Goal: Task Accomplishment & Management: Manage account settings

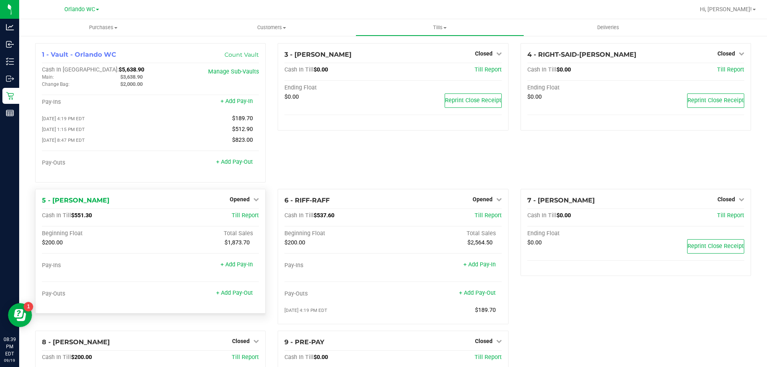
scroll to position [68, 0]
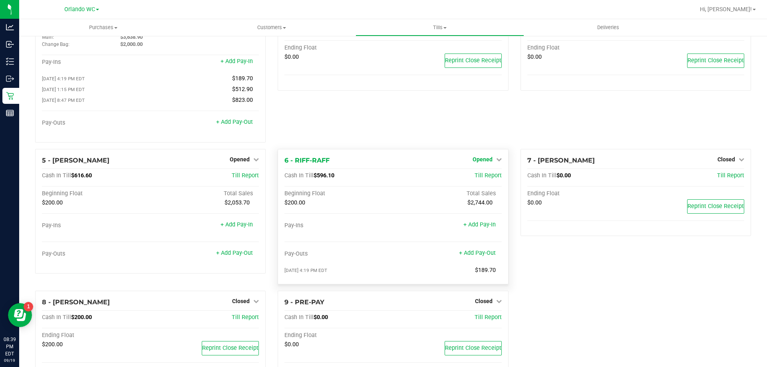
click at [487, 163] on span "Opened" at bounding box center [483, 159] width 20 height 6
click at [483, 178] on link "Close Till" at bounding box center [484, 176] width 22 height 6
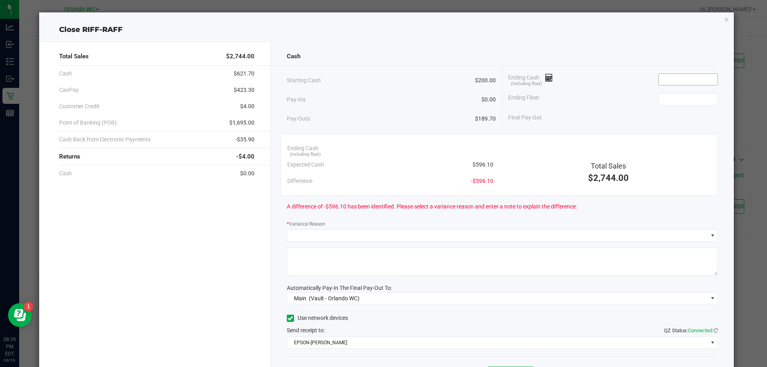
click at [666, 80] on input at bounding box center [688, 79] width 59 height 11
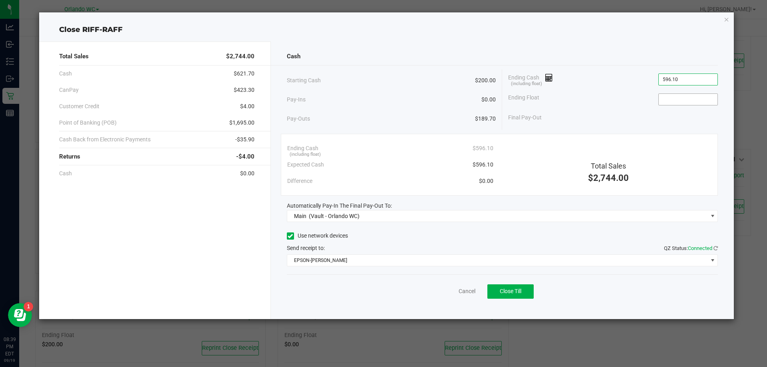
type input "$596.10"
click at [689, 95] on input at bounding box center [688, 99] width 59 height 11
type input "$200.00"
click at [514, 289] on span "Close Till" at bounding box center [511, 291] width 22 height 6
click at [456, 295] on link "Dismiss" at bounding box center [449, 291] width 19 height 8
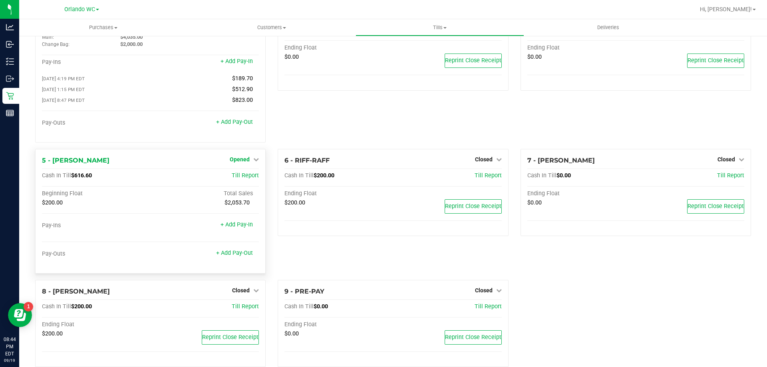
click at [247, 160] on span "Opened" at bounding box center [240, 159] width 20 height 6
click at [240, 178] on link "Close Till" at bounding box center [241, 176] width 22 height 6
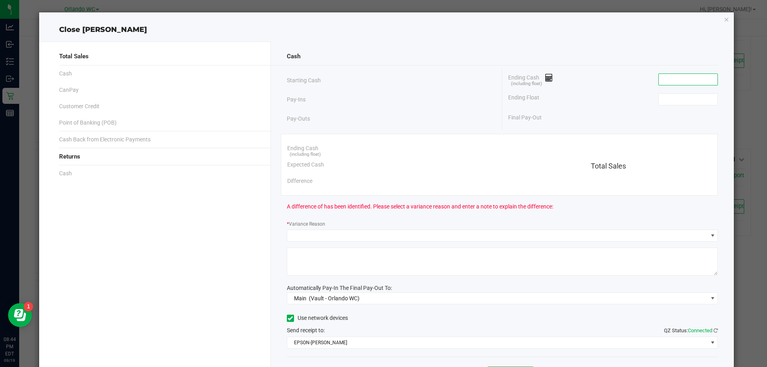
click at [662, 78] on input at bounding box center [688, 79] width 59 height 11
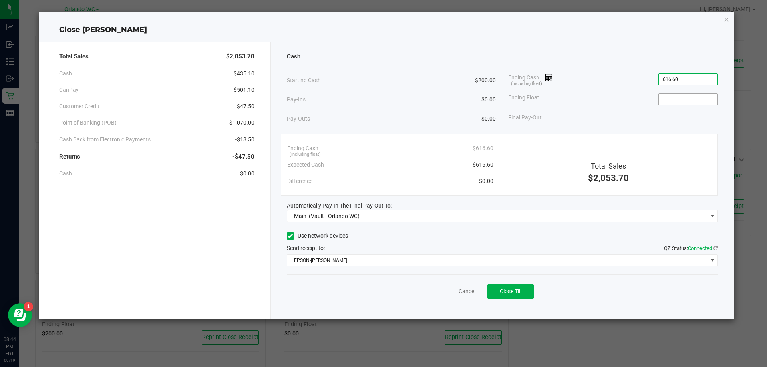
type input "$616.60"
click at [663, 101] on input at bounding box center [688, 99] width 59 height 11
click at [523, 292] on button "Close Till" at bounding box center [511, 292] width 46 height 14
type input "$200.00"
click at [448, 281] on div "Dismiss Reprint Closing Receipt" at bounding box center [503, 290] width 432 height 31
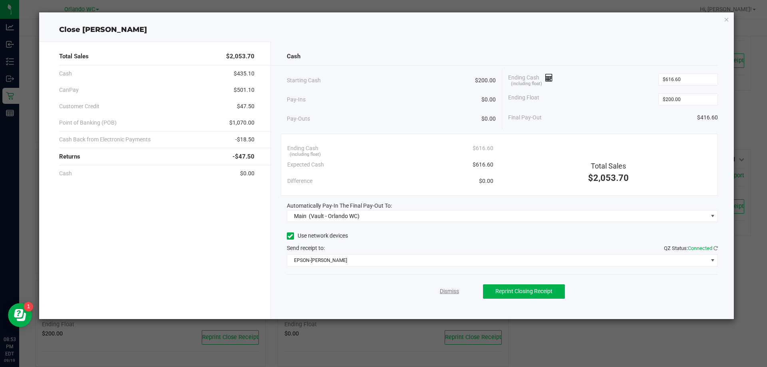
click at [453, 292] on link "Dismiss" at bounding box center [449, 291] width 19 height 8
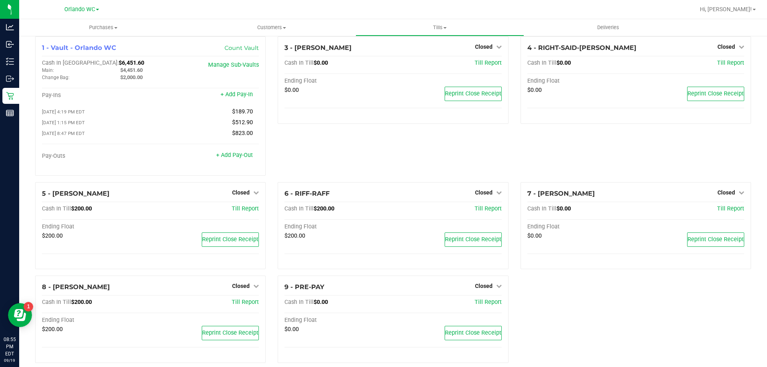
scroll to position [0, 0]
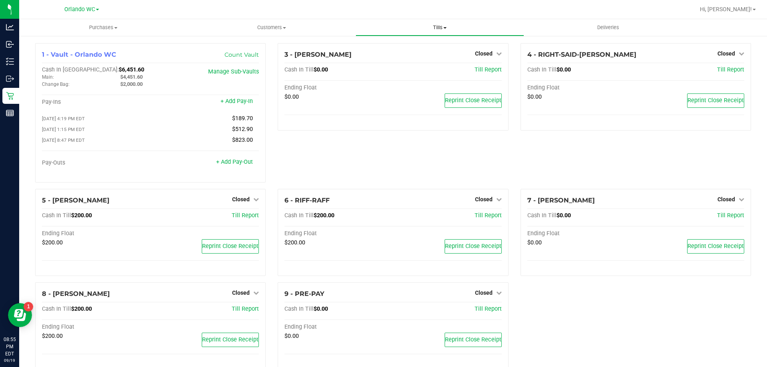
click at [446, 28] on span at bounding box center [445, 28] width 3 height 2
click at [428, 56] on span "Reconcile e-payments" at bounding box center [396, 57] width 80 height 7
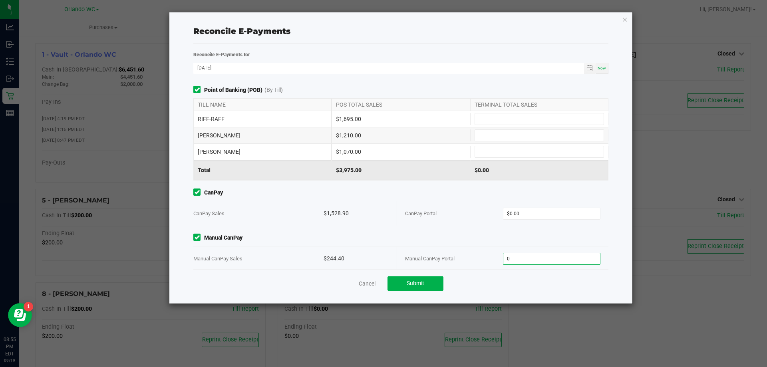
click at [525, 263] on input "0" at bounding box center [552, 258] width 97 height 11
type input "244.40"
type input "0"
type input "$244.40"
click at [543, 210] on input "0" at bounding box center [552, 213] width 97 height 11
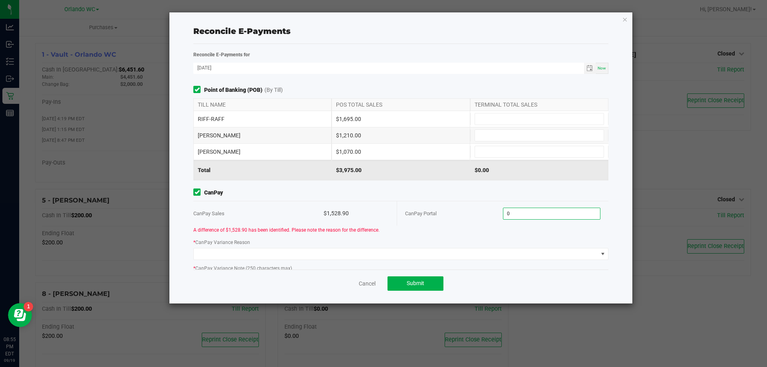
click at [522, 213] on input "0" at bounding box center [552, 213] width 97 height 11
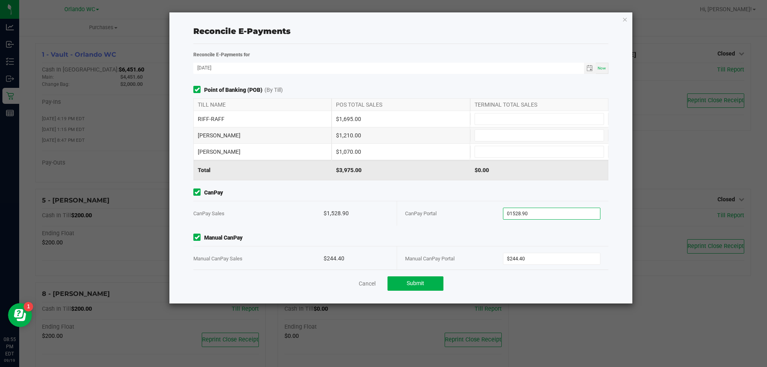
type input "$1,528.90"
click at [522, 229] on div "Point of Banking (POB) (By Till) TILL NAME POS TOTAL SALES TERMINAL TOTAL SALES…" at bounding box center [400, 178] width 427 height 184
click at [478, 152] on input at bounding box center [539, 151] width 129 height 11
type input "$1,070.00"
click at [495, 139] on input at bounding box center [539, 135] width 129 height 11
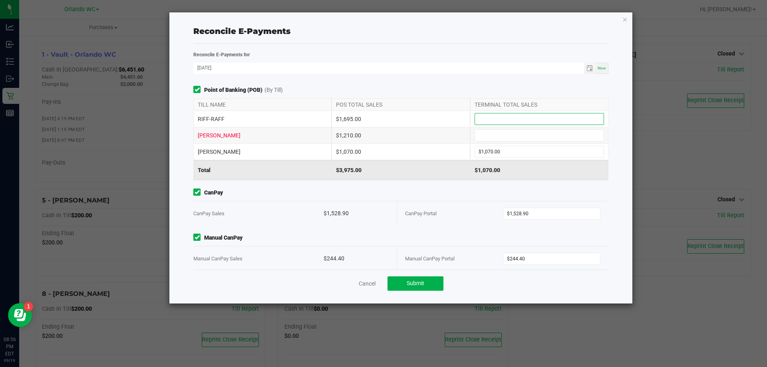
click at [484, 116] on input at bounding box center [539, 118] width 129 height 11
type input "$1,695.00"
click at [494, 138] on input at bounding box center [539, 135] width 129 height 11
type input "$1,210.00"
click at [542, 34] on div "Reconcile E-Payments" at bounding box center [400, 31] width 415 height 12
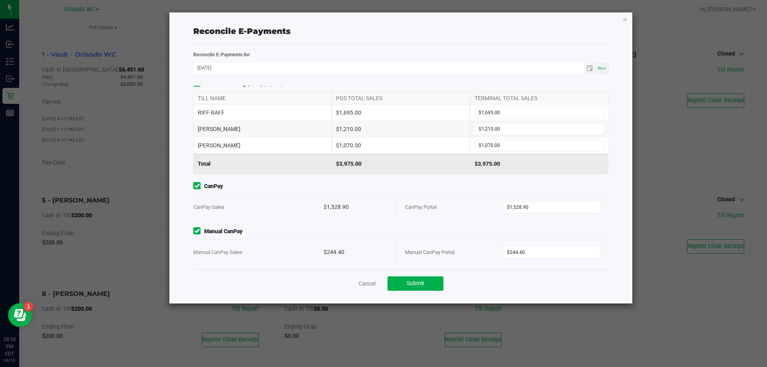
scroll to position [8, 0]
click at [410, 284] on span "Submit" at bounding box center [416, 283] width 18 height 6
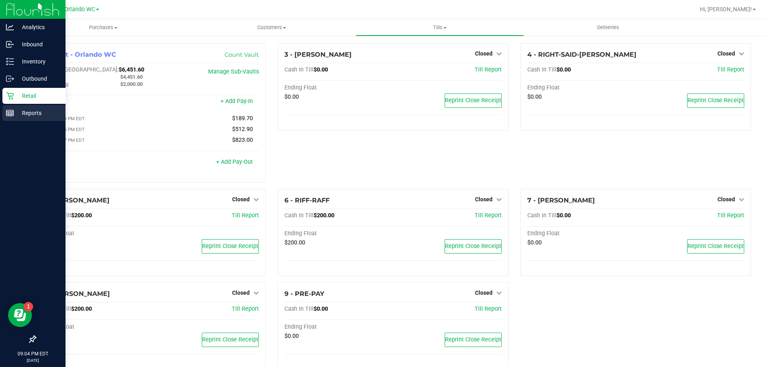
click at [12, 110] on rect at bounding box center [9, 113] width 7 height 6
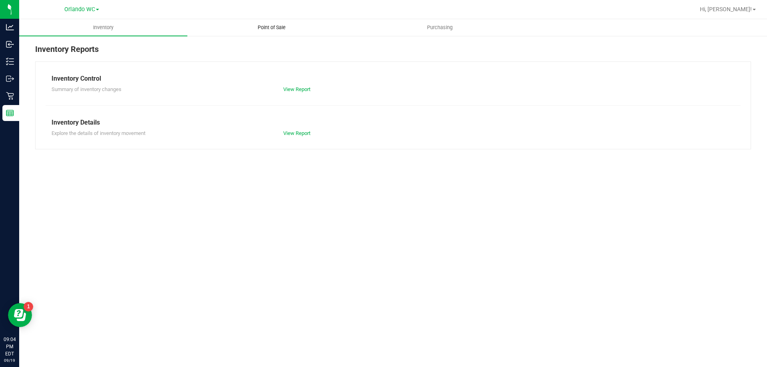
click at [276, 28] on span "Point of Sale" at bounding box center [272, 27] width 50 height 7
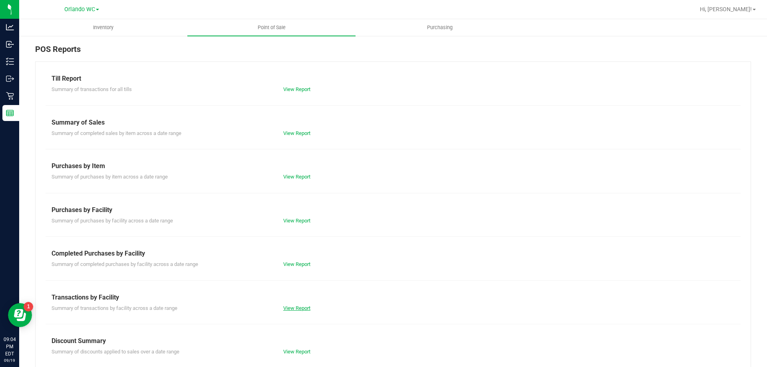
click at [298, 305] on link "View Report" at bounding box center [296, 308] width 27 height 6
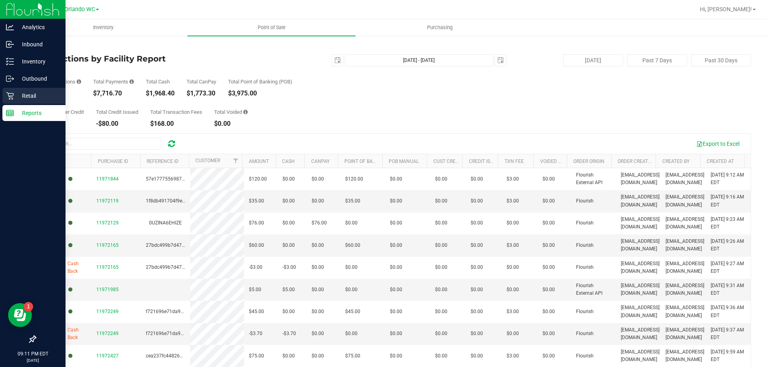
click at [22, 94] on p "Retail" at bounding box center [38, 96] width 48 height 10
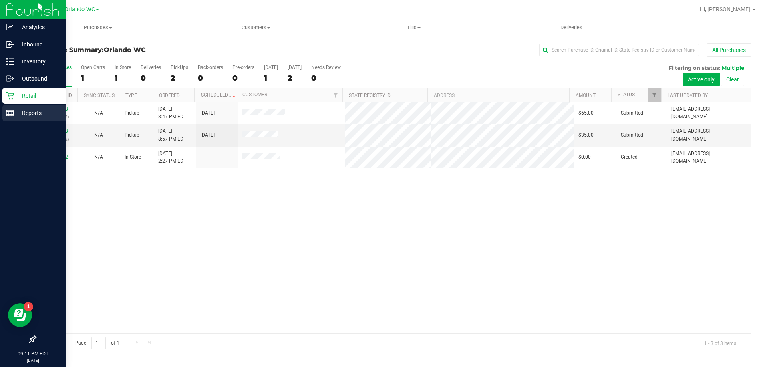
click at [10, 110] on icon at bounding box center [10, 113] width 8 height 8
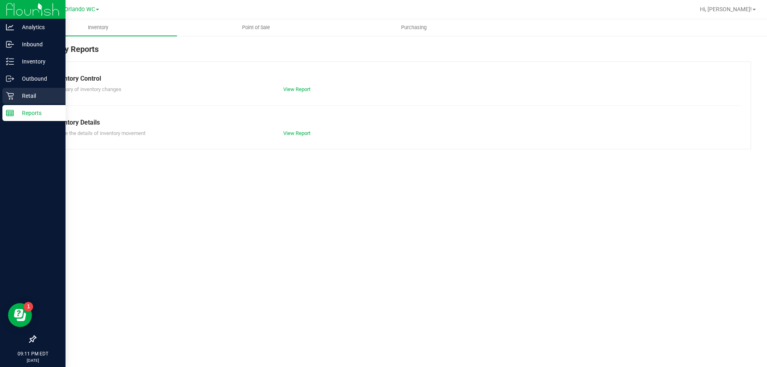
click at [46, 92] on p "Retail" at bounding box center [38, 96] width 48 height 10
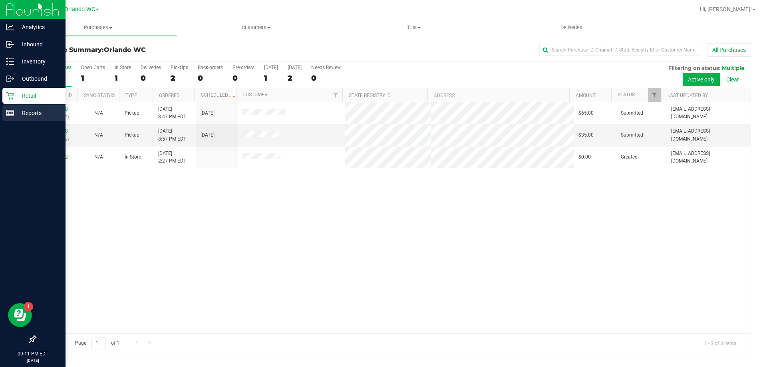
click at [7, 116] on rect at bounding box center [9, 113] width 7 height 6
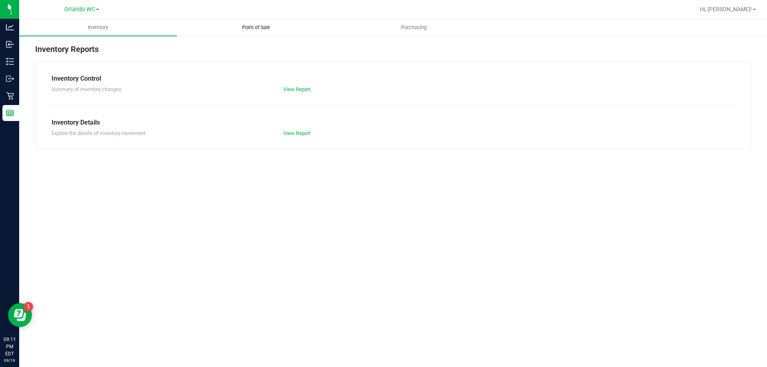
click at [262, 28] on span "Point of Sale" at bounding box center [256, 27] width 50 height 7
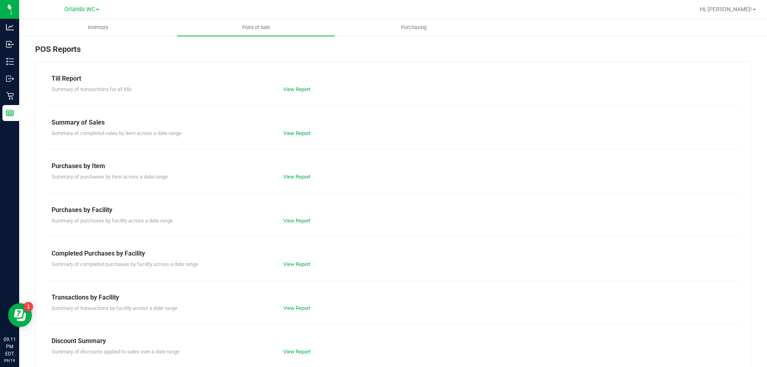
click at [295, 311] on div "View Report" at bounding box center [335, 309] width 116 height 8
click at [295, 309] on link "View Report" at bounding box center [296, 308] width 27 height 6
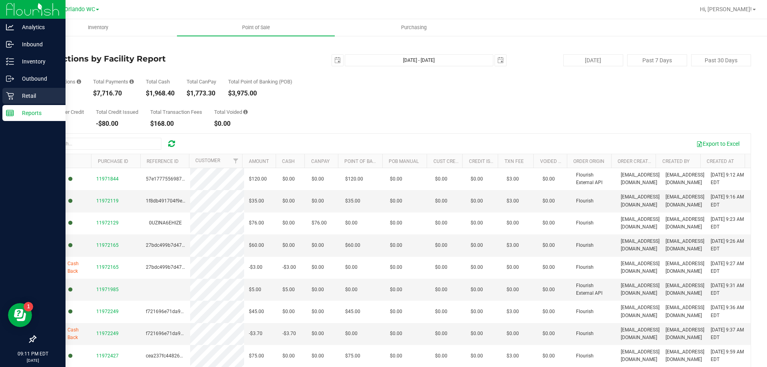
click at [16, 96] on p "Retail" at bounding box center [38, 96] width 48 height 10
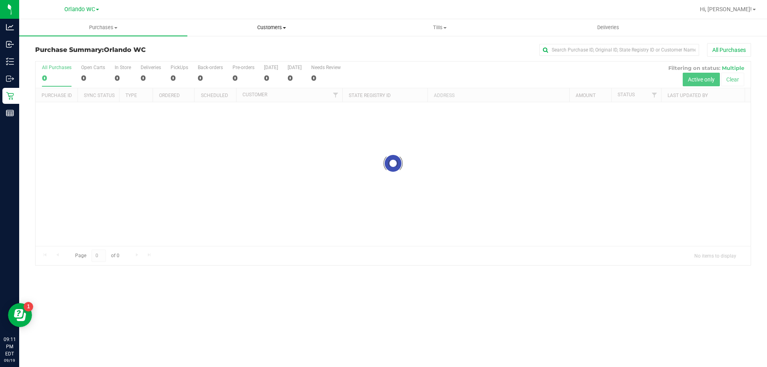
click at [281, 28] on span "Customers" at bounding box center [271, 27] width 167 height 7
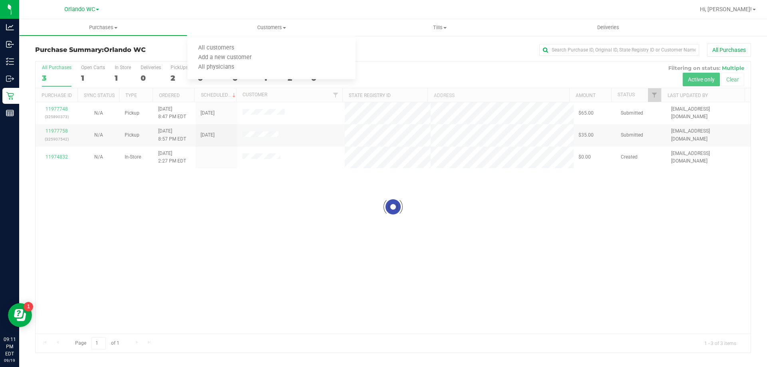
click at [425, 15] on div at bounding box center [419, 10] width 552 height 16
click at [436, 25] on span "Tills" at bounding box center [439, 27] width 167 height 7
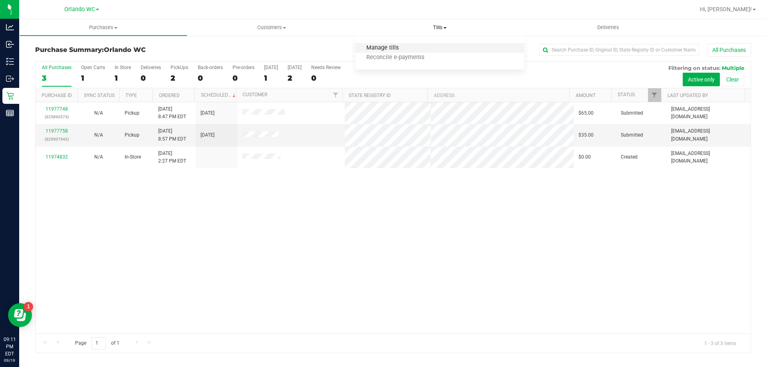
click at [381, 48] on span "Manage tills" at bounding box center [383, 48] width 54 height 7
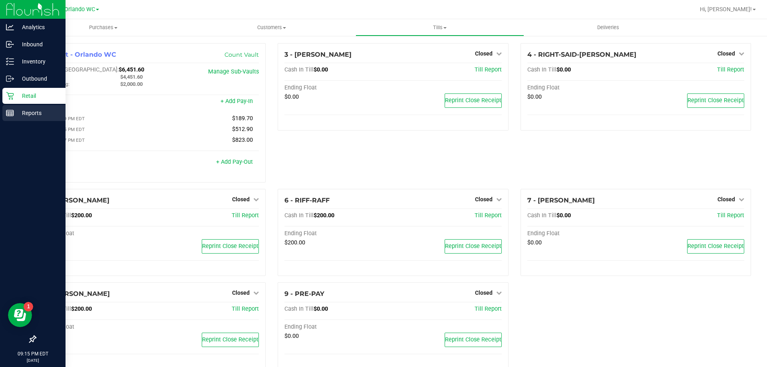
click at [18, 113] on p "Reports" at bounding box center [38, 113] width 48 height 10
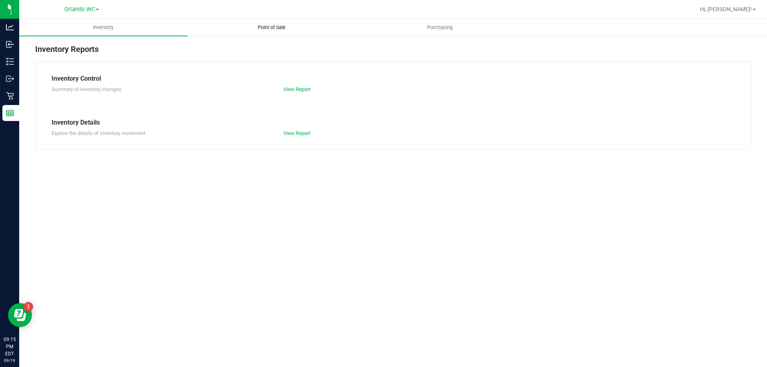
click at [272, 21] on uib-tab-heading "Point of Sale" at bounding box center [271, 28] width 167 height 16
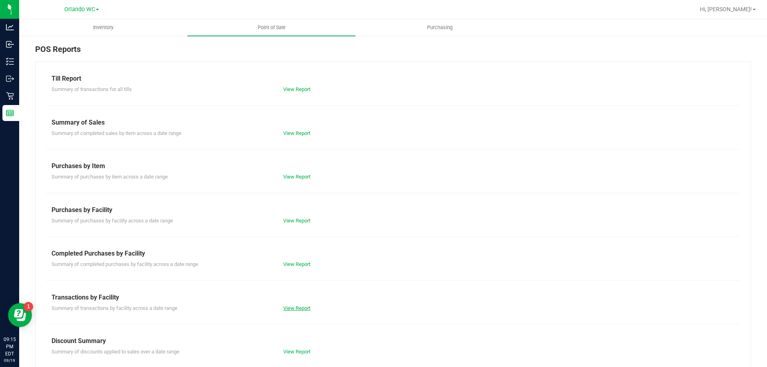
click at [295, 307] on link "View Report" at bounding box center [296, 308] width 27 height 6
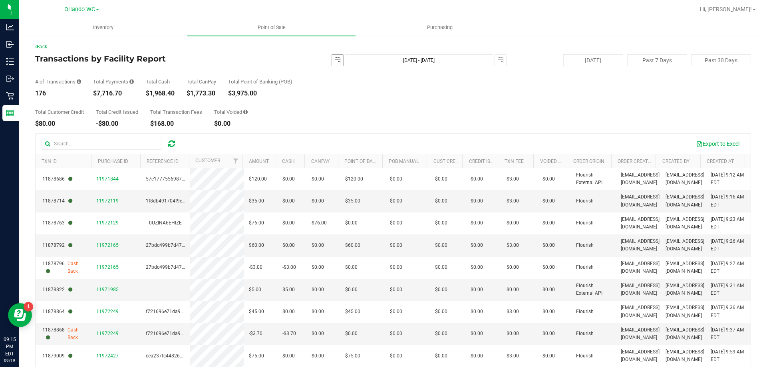
click at [334, 56] on span "select" at bounding box center [337, 60] width 11 height 11
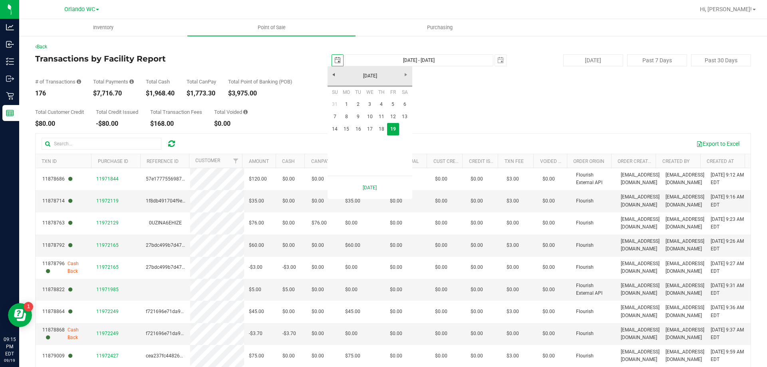
scroll to position [0, 20]
click at [338, 129] on link "14" at bounding box center [335, 129] width 12 height 12
type input "[DATE]"
type input "[DATE] - [DATE]"
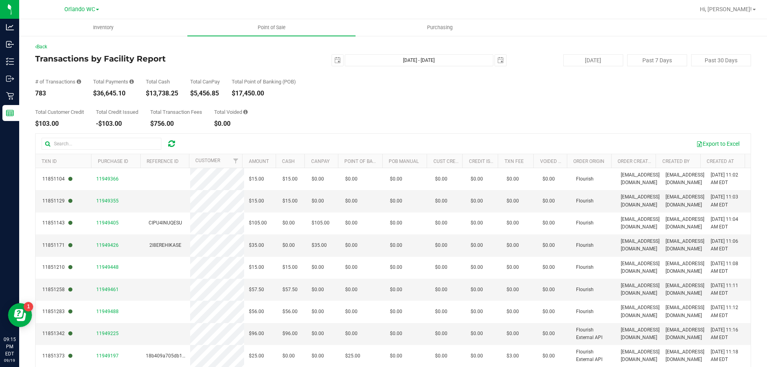
drag, startPoint x: 96, startPoint y: 94, endPoint x: 127, endPoint y: 94, distance: 30.8
click at [127, 94] on div "$36,645.10" at bounding box center [113, 93] width 41 height 6
copy div "36,645.10"
click at [334, 58] on span "select" at bounding box center [337, 60] width 6 height 6
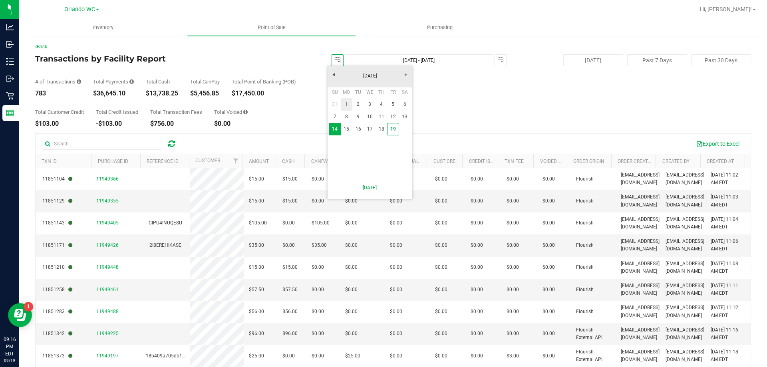
click at [345, 103] on link "1" at bounding box center [347, 104] width 12 height 12
type input "[DATE]"
type input "[DATE] - [DATE]"
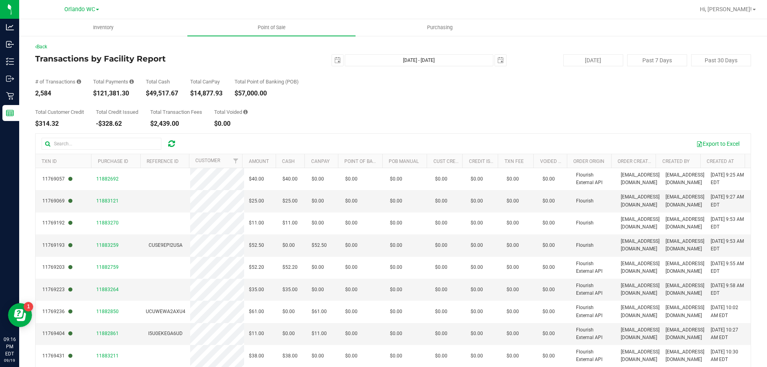
drag, startPoint x: 97, startPoint y: 92, endPoint x: 129, endPoint y: 94, distance: 32.0
click at [129, 94] on div "$121,381.30" at bounding box center [113, 93] width 41 height 6
copy div "121,381.30"
click at [337, 64] on span "select" at bounding box center [337, 60] width 11 height 11
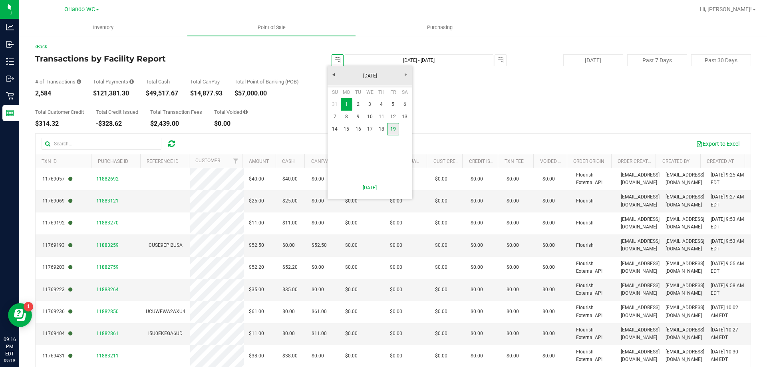
click at [396, 131] on link "19" at bounding box center [393, 129] width 12 height 12
type input "[DATE]"
type input "[DATE] - [DATE]"
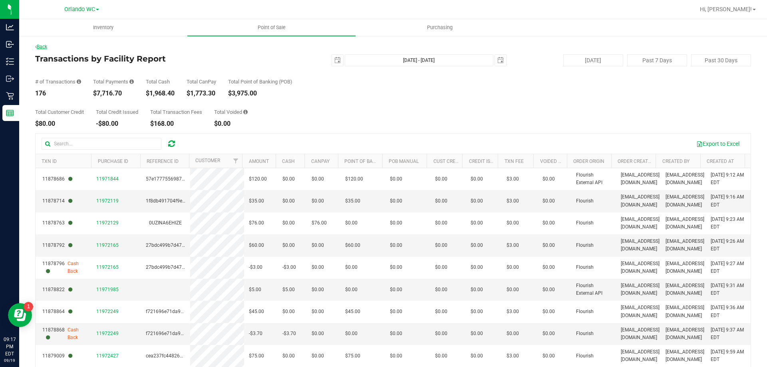
click at [44, 48] on link "Back" at bounding box center [41, 47] width 12 height 6
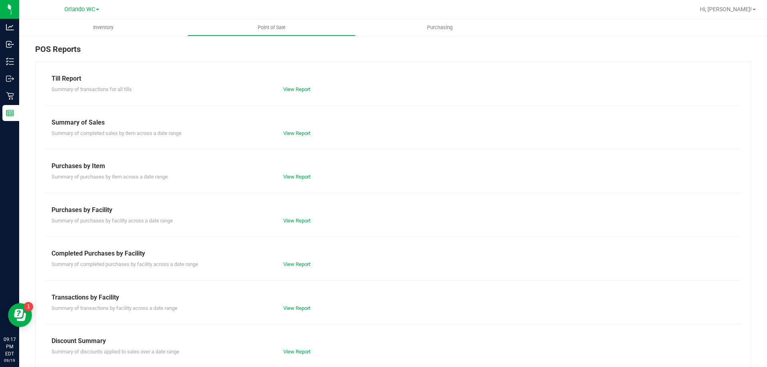
click at [305, 270] on div "Till Report Summary of transactions for all tills View Report Summary of Sales …" at bounding box center [393, 237] width 716 height 350
click at [304, 266] on link "View Report" at bounding box center [296, 264] width 27 height 6
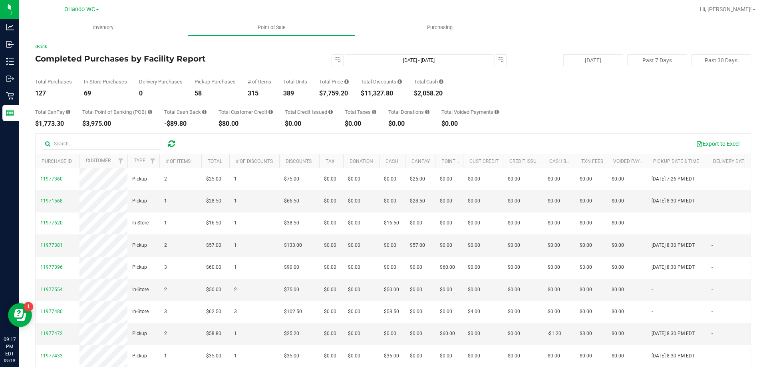
drag, startPoint x: 367, startPoint y: 93, endPoint x: 396, endPoint y: 91, distance: 29.6
click at [396, 91] on div "$11,327.80" at bounding box center [381, 93] width 41 height 6
copy div "11,327.80"
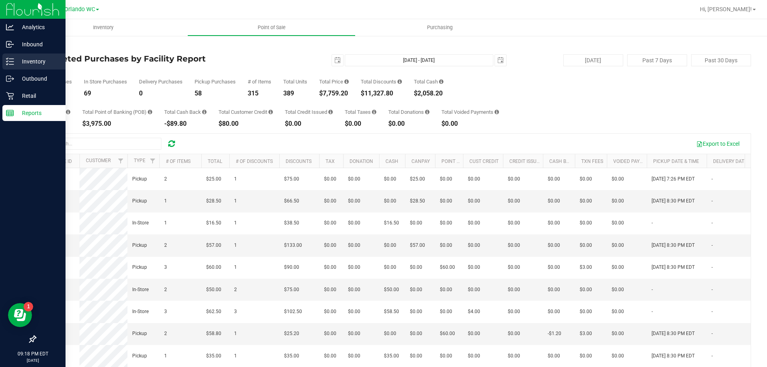
click at [42, 63] on p "Inventory" at bounding box center [38, 62] width 48 height 10
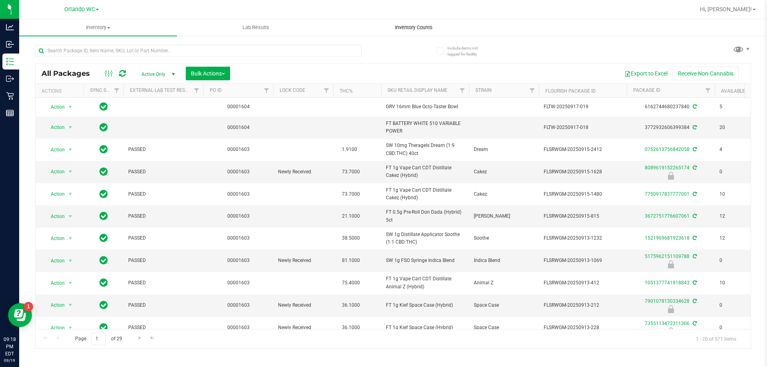
click at [414, 27] on span "Inventory Counts" at bounding box center [413, 27] width 59 height 7
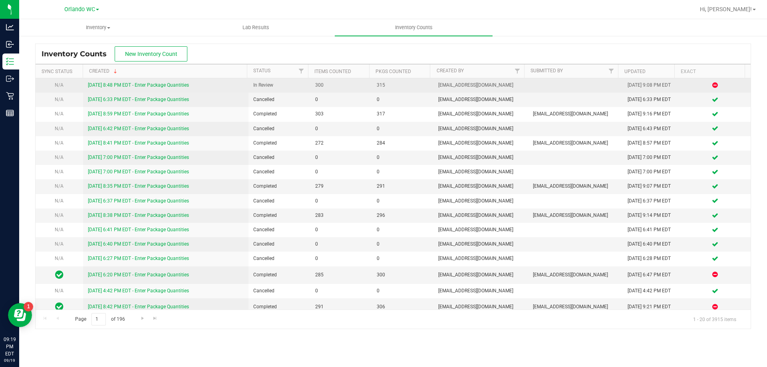
click at [184, 84] on link "[DATE] 8:48 PM EDT - Enter Package Quantities" at bounding box center [138, 85] width 101 height 6
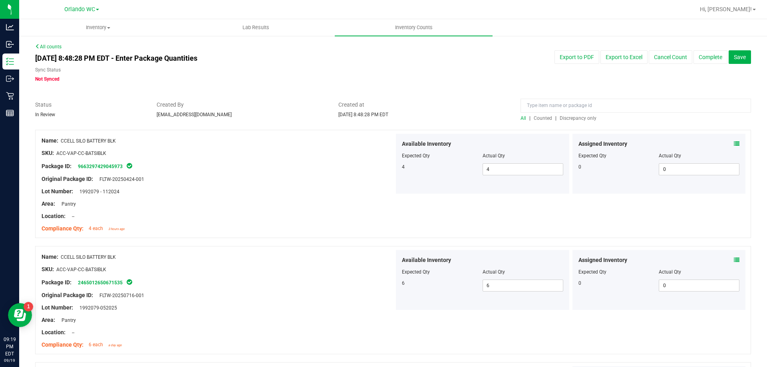
click at [579, 117] on span "Discrepancy only" at bounding box center [578, 118] width 37 height 6
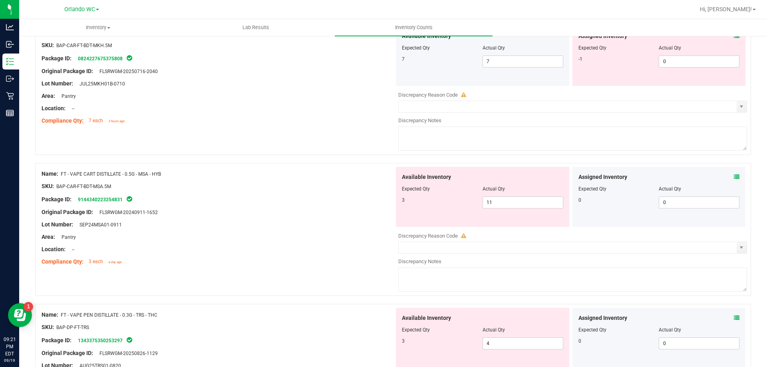
scroll to position [93, 0]
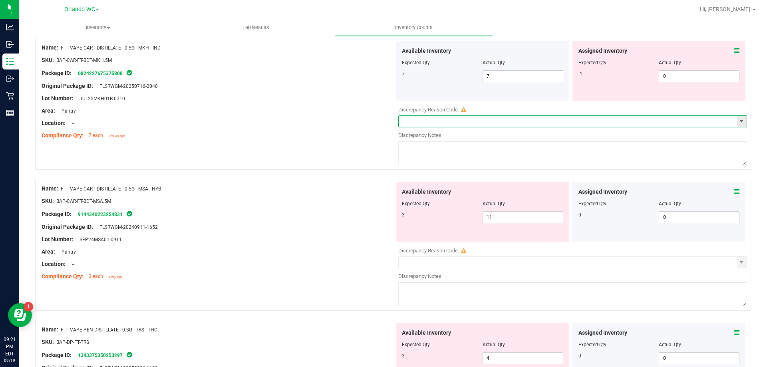
click at [459, 124] on input "text" at bounding box center [568, 121] width 338 height 11
click at [738, 123] on span "select" at bounding box center [741, 121] width 6 height 6
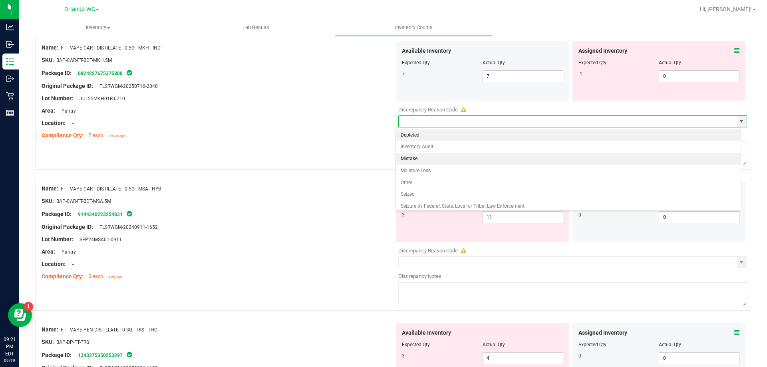
click at [422, 161] on li "Mistake" at bounding box center [568, 159] width 345 height 12
type input "Mistake"
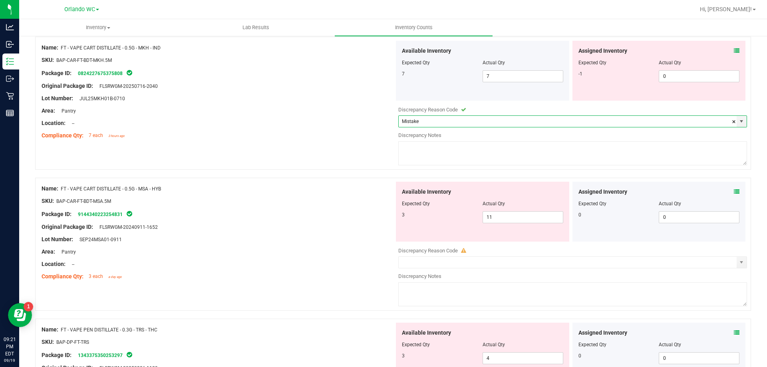
click at [417, 153] on textarea at bounding box center [572, 153] width 349 height 24
type textarea "POS order proccessing, system error glitch"
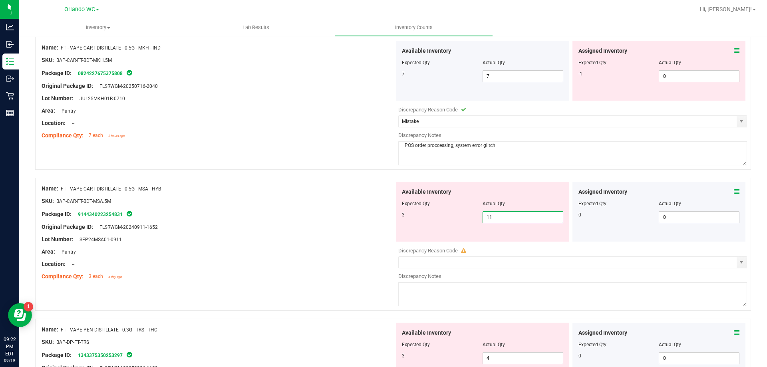
click at [505, 221] on span "11 11" at bounding box center [523, 217] width 81 height 12
type input "1"
type input "3"
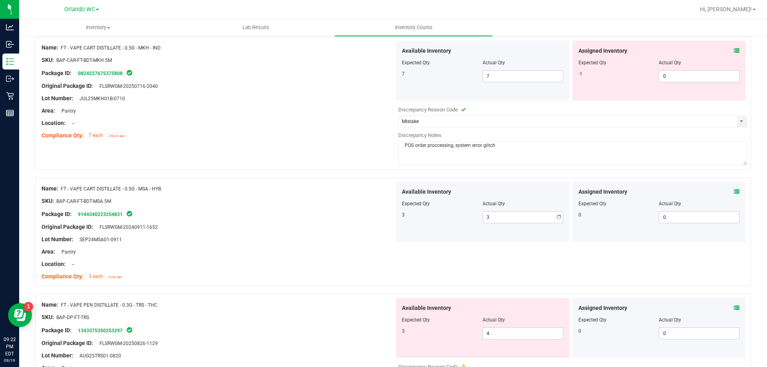
click at [348, 232] on div at bounding box center [218, 233] width 353 height 4
drag, startPoint x: 498, startPoint y: 147, endPoint x: 397, endPoint y: 145, distance: 100.7
click at [398, 145] on textarea "POS order proccessing, system error glitch" at bounding box center [572, 153] width 349 height 24
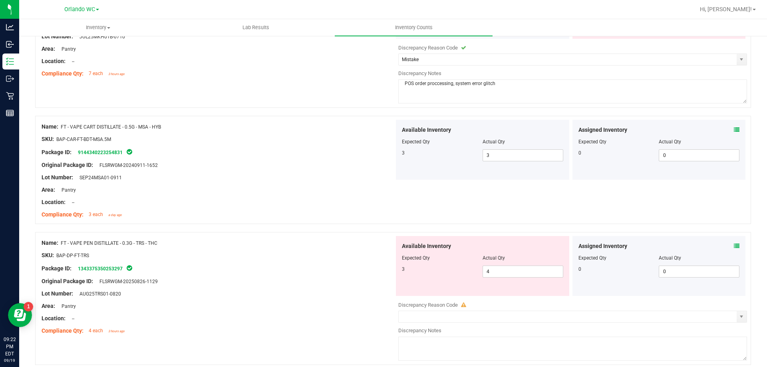
scroll to position [173, 0]
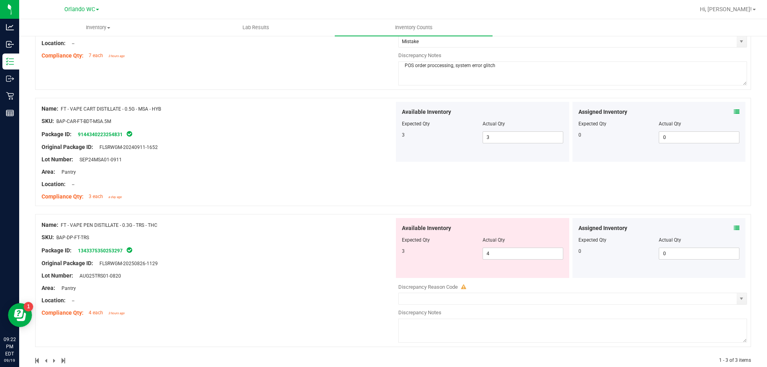
click at [418, 337] on textarea at bounding box center [572, 331] width 349 height 24
paste textarea "POS order proccessing, system error glitch"
type textarea "POS order proccessing, system error glitch"
click at [421, 301] on input "text" at bounding box center [568, 298] width 338 height 11
click at [738, 297] on span "select" at bounding box center [741, 299] width 6 height 6
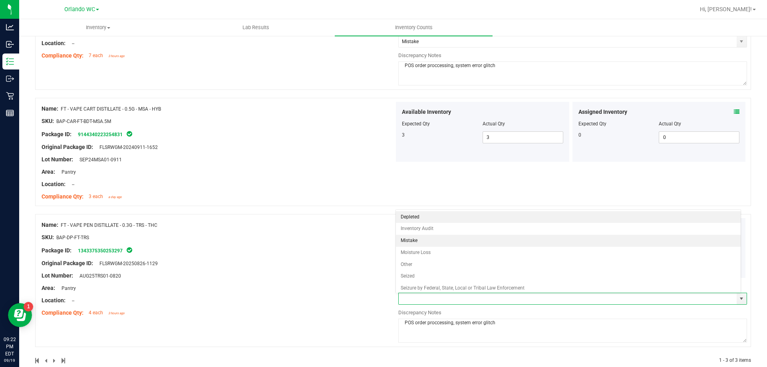
click at [414, 241] on li "Mistake" at bounding box center [568, 241] width 345 height 12
type input "Mistake"
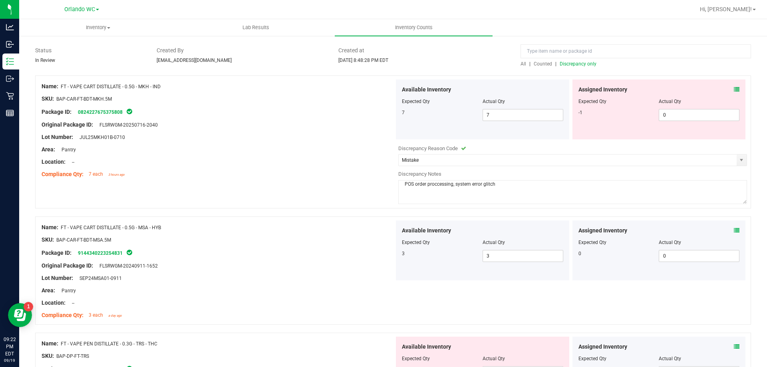
scroll to position [0, 0]
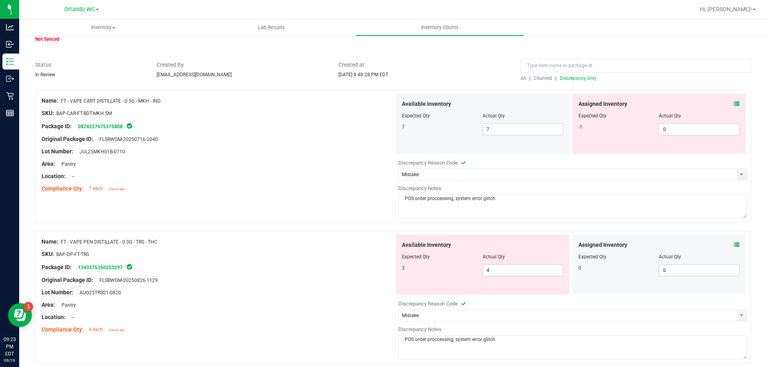
scroll to position [72, 0]
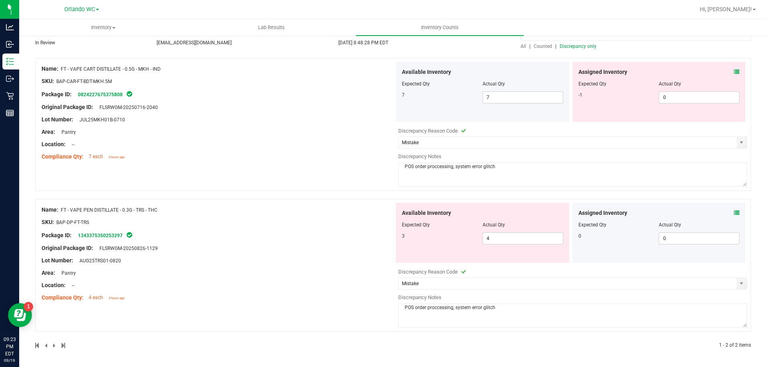
drag, startPoint x: 40, startPoint y: 64, endPoint x: 70, endPoint y: 74, distance: 32.0
click at [70, 74] on div "Name: FT - VAPE CART DISTILLATE - 0.5G - MKH - IND SKU: BAP-CAR-FT-BDT-MKH.5M P…" at bounding box center [393, 124] width 716 height 133
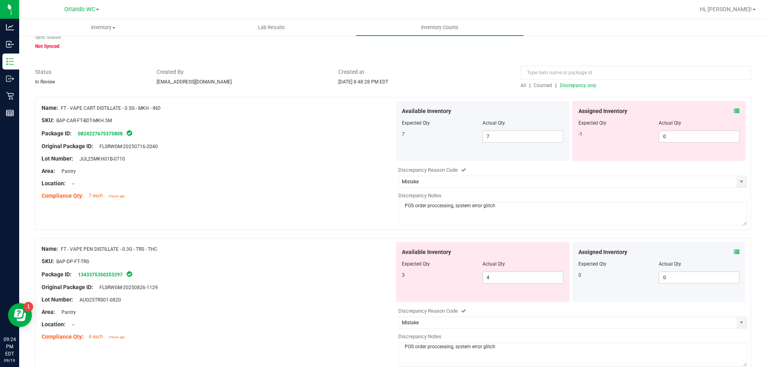
scroll to position [0, 0]
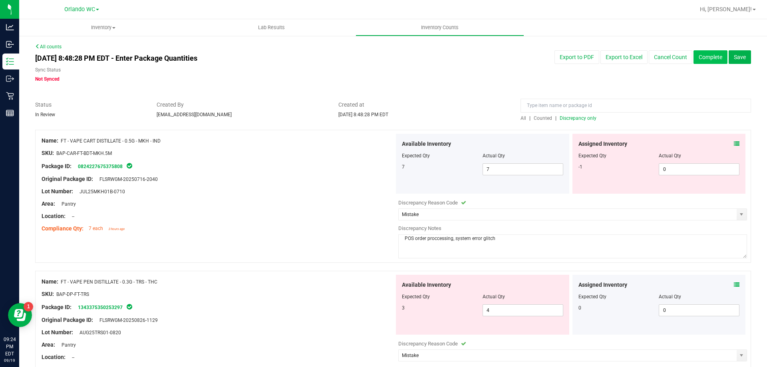
click at [707, 56] on button "Complete" at bounding box center [711, 57] width 34 height 14
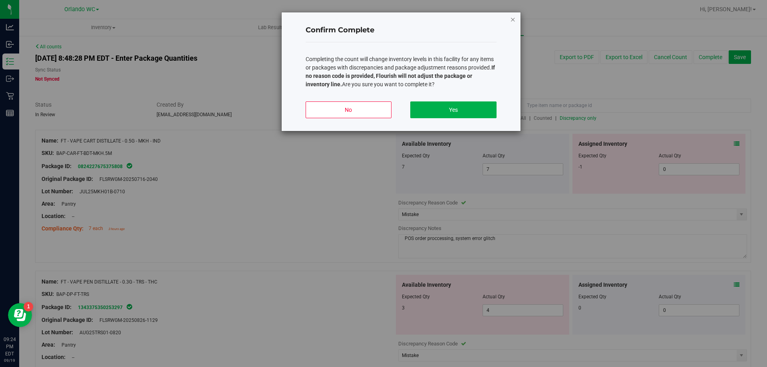
click at [514, 16] on icon "button" at bounding box center [513, 19] width 6 height 10
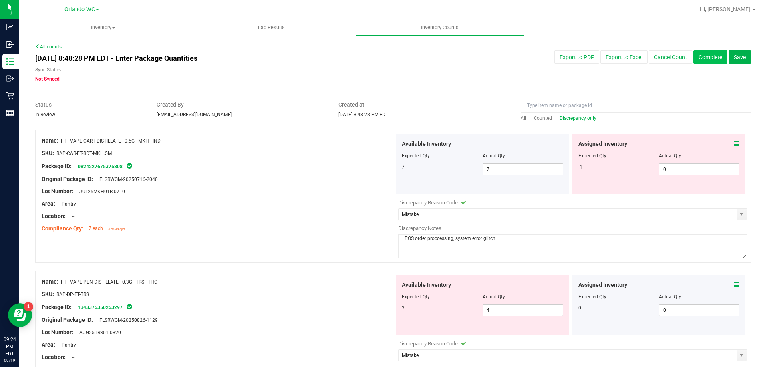
click at [705, 57] on button "Complete" at bounding box center [711, 57] width 34 height 14
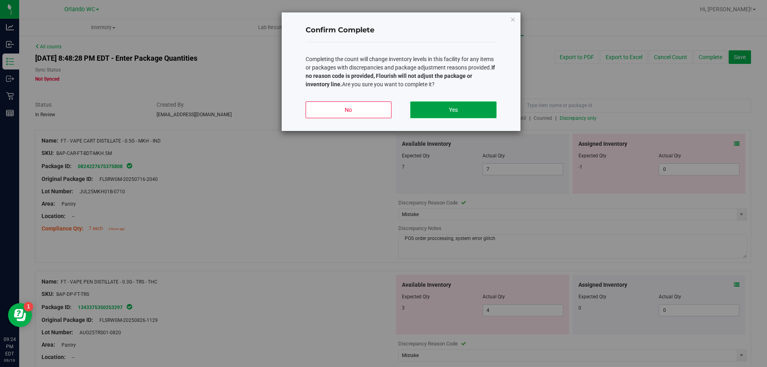
click at [451, 105] on button "Yes" at bounding box center [453, 110] width 86 height 17
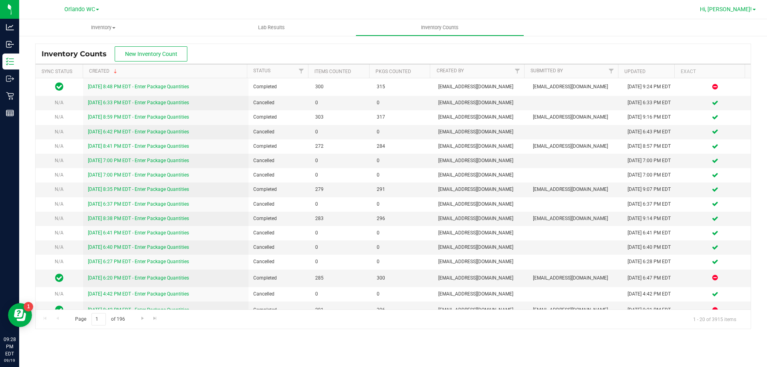
click at [740, 7] on span "Hi, [PERSON_NAME]!" at bounding box center [726, 9] width 52 height 6
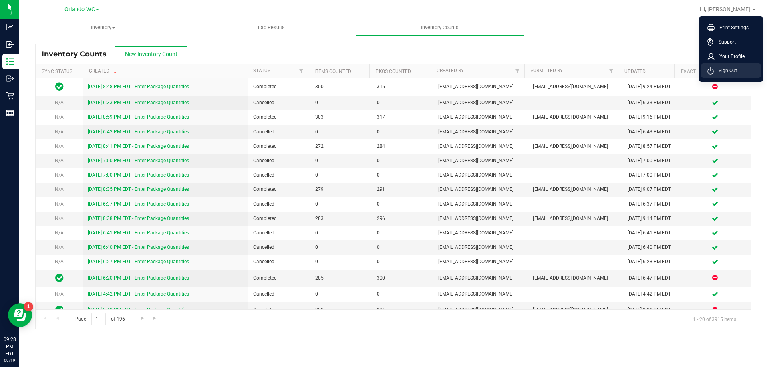
click at [729, 69] on span "Sign Out" at bounding box center [725, 71] width 23 height 8
